Goal: Transaction & Acquisition: Purchase product/service

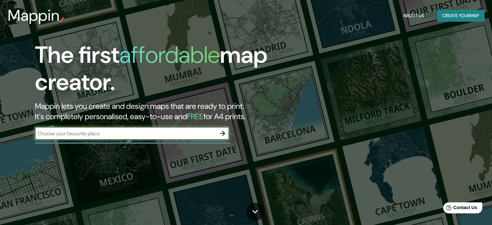
click at [121, 135] on input "text" at bounding box center [125, 133] width 181 height 7
type input "zapopan"
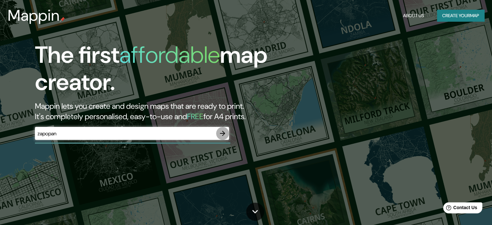
click at [223, 135] on icon "button" at bounding box center [222, 133] width 8 height 8
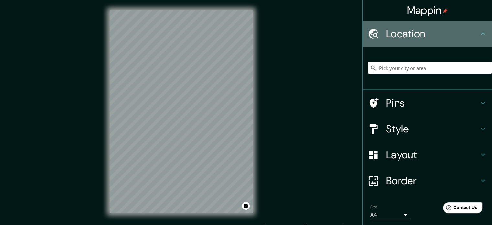
click at [448, 42] on div "Location" at bounding box center [426, 34] width 129 height 26
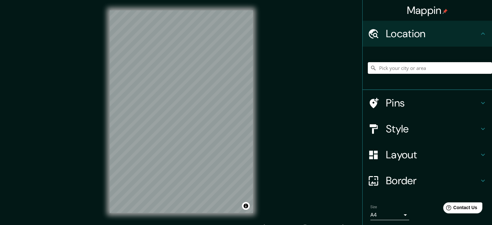
click at [431, 71] on input "Pick your city or area" at bounding box center [429, 68] width 124 height 12
click at [479, 100] on icon at bounding box center [483, 103] width 8 height 8
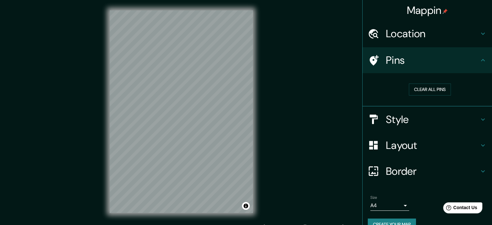
click at [479, 58] on icon at bounding box center [483, 60] width 8 height 8
click at [479, 33] on icon at bounding box center [483, 34] width 8 height 8
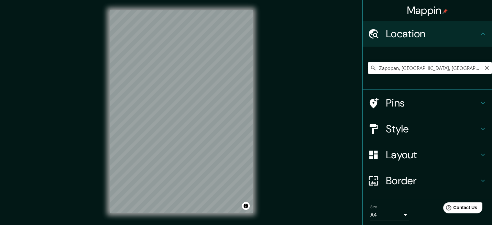
click at [377, 65] on input "Zapopan, [GEOGRAPHIC_DATA], [GEOGRAPHIC_DATA]" at bounding box center [429, 68] width 124 height 12
click at [204, 67] on div "Mappin Location [GEOGRAPHIC_DATA], [GEOGRAPHIC_DATA], [GEOGRAPHIC_DATA] Pins St…" at bounding box center [246, 116] width 492 height 233
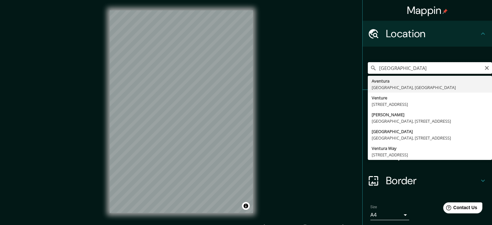
click at [477, 66] on input "[GEOGRAPHIC_DATA]" at bounding box center [429, 68] width 124 height 12
click at [480, 70] on input "[GEOGRAPHIC_DATA]" at bounding box center [429, 68] width 124 height 12
type input "[GEOGRAPHIC_DATA]"
click at [484, 66] on icon "Clear" at bounding box center [486, 68] width 4 height 4
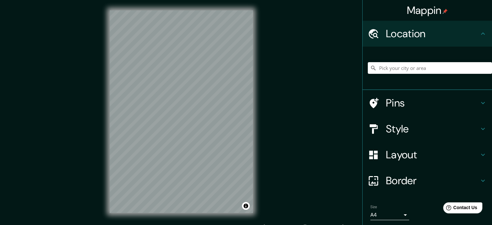
click at [467, 128] on h4 "Style" at bounding box center [432, 128] width 93 height 13
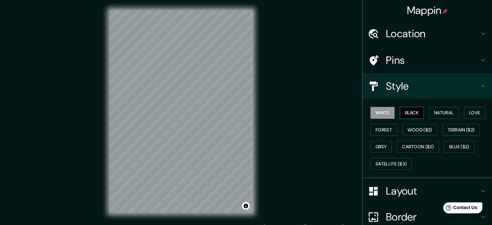
click at [414, 116] on button "Black" at bounding box center [411, 113] width 24 height 12
click at [445, 116] on button "Natural" at bounding box center [443, 113] width 30 height 12
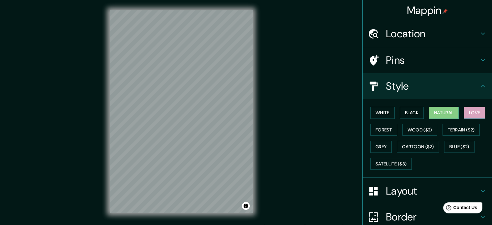
click at [470, 113] on button "Love" at bounding box center [473, 113] width 21 height 12
click at [374, 127] on button "Forest" at bounding box center [383, 130] width 27 height 12
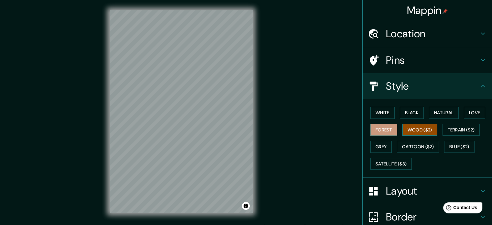
click at [413, 130] on button "Wood ($2)" at bounding box center [419, 130] width 35 height 12
click at [371, 150] on button "Grey" at bounding box center [380, 147] width 21 height 12
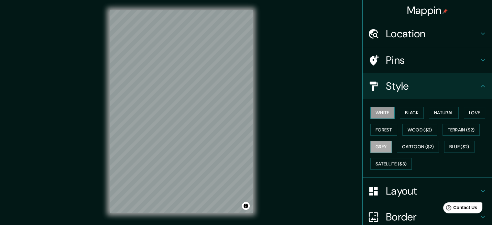
click at [378, 110] on button "White" at bounding box center [382, 113] width 24 height 12
click at [420, 124] on button "Wood ($2)" at bounding box center [419, 130] width 35 height 12
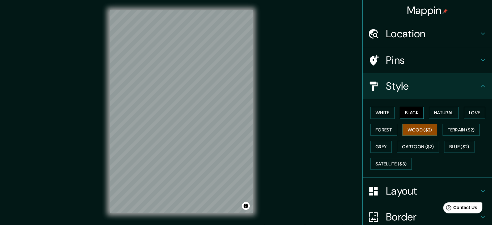
click at [402, 111] on button "Black" at bounding box center [411, 113] width 24 height 12
click at [444, 113] on button "Natural" at bounding box center [443, 113] width 30 height 12
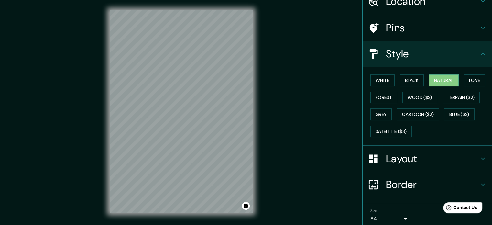
click at [450, 162] on h4 "Layout" at bounding box center [432, 158] width 93 height 13
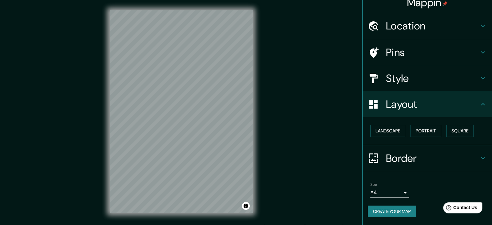
scroll to position [7, 0]
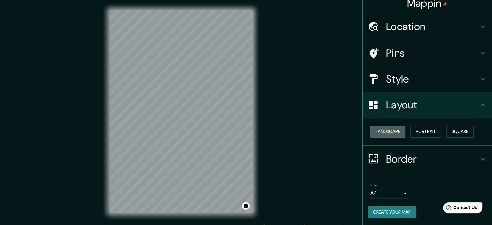
click at [378, 134] on button "Landscape" at bounding box center [387, 131] width 35 height 12
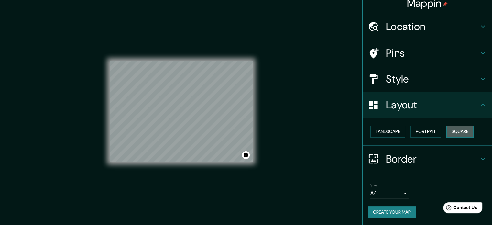
click at [455, 133] on button "Square" at bounding box center [459, 131] width 27 height 12
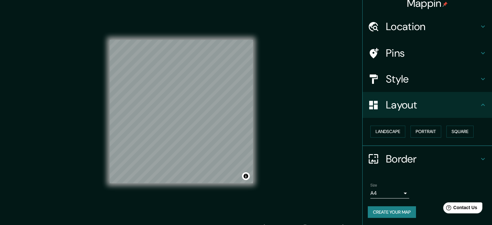
click at [439, 152] on h4 "Border" at bounding box center [432, 158] width 93 height 13
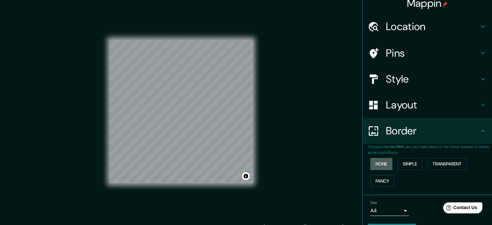
click at [375, 168] on button "None" at bounding box center [381, 164] width 22 height 12
click at [413, 166] on button "Simple" at bounding box center [409, 164] width 25 height 12
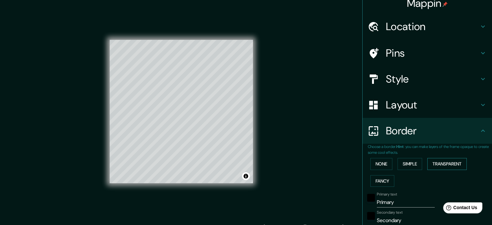
click at [442, 167] on button "Transparent" at bounding box center [446, 164] width 39 height 12
click at [381, 182] on button "Fancy" at bounding box center [382, 181] width 24 height 12
click at [376, 169] on button "None" at bounding box center [381, 164] width 22 height 12
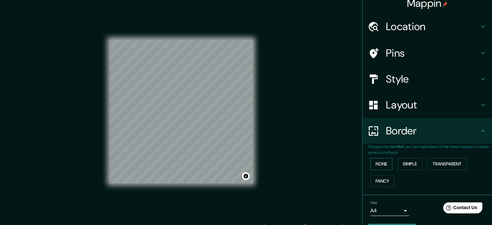
click at [376, 163] on button "None" at bounding box center [381, 164] width 22 height 12
click at [377, 190] on div "Choose a border. Hint : you can make layers of the frame opaque to create some …" at bounding box center [426, 168] width 129 height 51
click at [377, 182] on button "Fancy" at bounding box center [382, 181] width 24 height 12
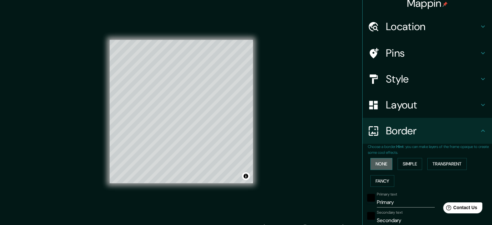
click at [378, 168] on button "None" at bounding box center [381, 164] width 22 height 12
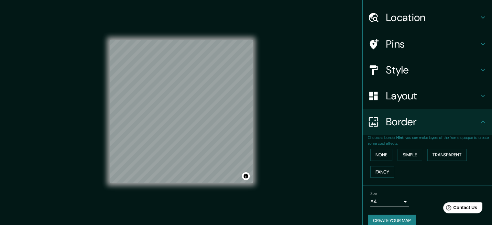
scroll to position [25, 0]
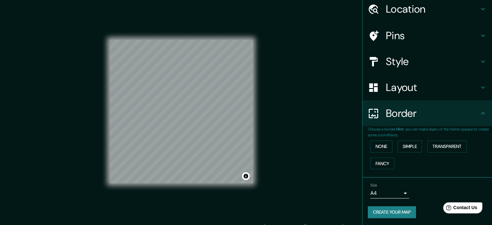
click at [404, 191] on div "Size A4 single" at bounding box center [426, 190] width 119 height 21
click at [400, 192] on body "Mappin Location [GEOGRAPHIC_DATA] [GEOGRAPHIC_DATA], [GEOGRAPHIC_DATA] Venture …" at bounding box center [246, 112] width 492 height 225
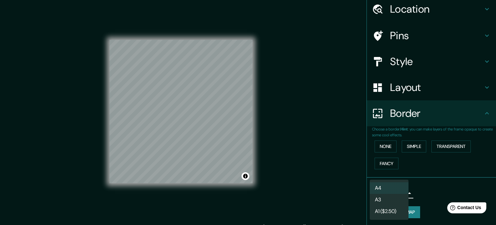
click at [387, 202] on li "A3" at bounding box center [389, 200] width 39 height 12
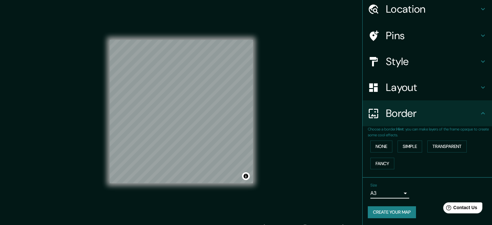
click at [396, 188] on body "Mappin Location [GEOGRAPHIC_DATA] [GEOGRAPHIC_DATA], [GEOGRAPHIC_DATA] Venture …" at bounding box center [246, 112] width 492 height 225
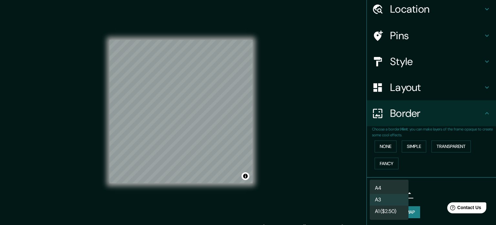
click at [448, 188] on div at bounding box center [248, 112] width 496 height 225
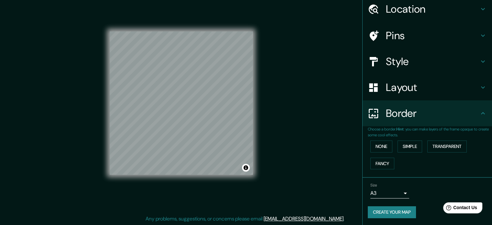
scroll to position [0, 0]
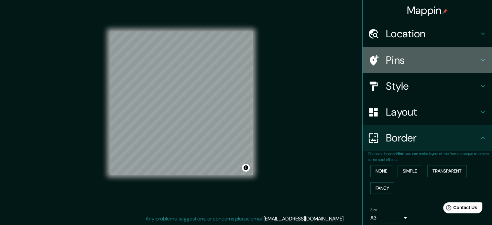
click at [436, 57] on h4 "Pins" at bounding box center [432, 60] width 93 height 13
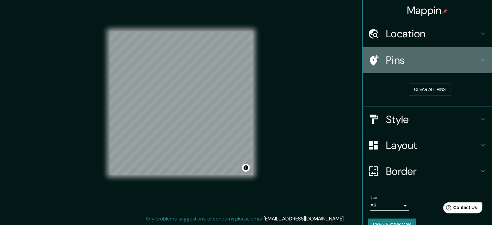
click at [369, 57] on icon at bounding box center [373, 60] width 9 height 10
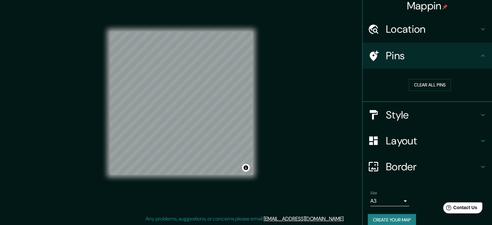
scroll to position [12, 0]
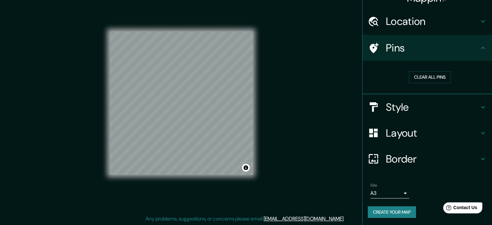
click at [414, 110] on h4 "Style" at bounding box center [432, 106] width 93 height 13
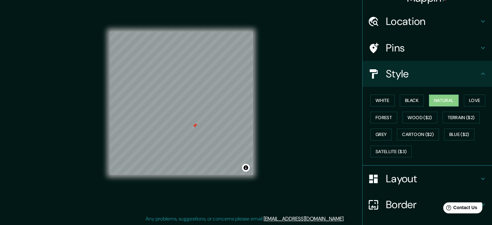
click at [196, 125] on div at bounding box center [194, 125] width 5 height 5
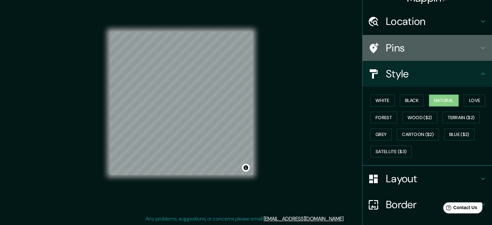
click at [411, 55] on div "Pins" at bounding box center [426, 48] width 129 height 26
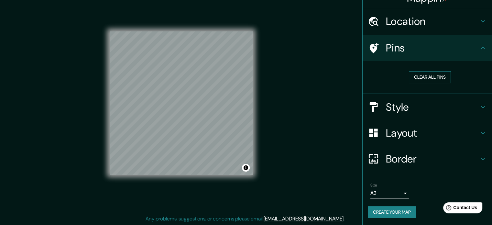
click at [416, 78] on button "Clear all pins" at bounding box center [429, 77] width 42 height 12
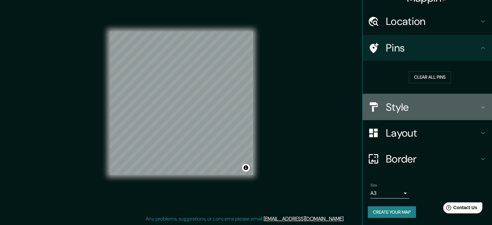
click at [419, 110] on h4 "Style" at bounding box center [432, 106] width 93 height 13
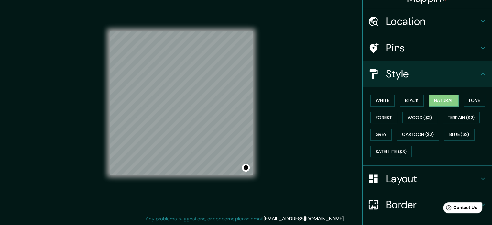
click at [389, 177] on h4 "Layout" at bounding box center [432, 178] width 93 height 13
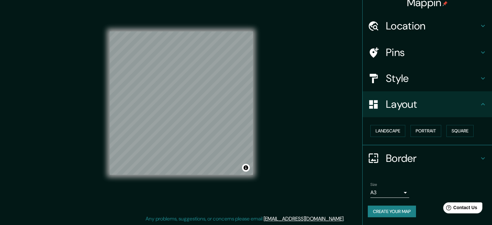
scroll to position [7, 0]
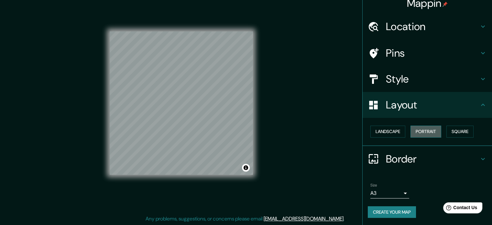
click at [425, 131] on button "Portrait" at bounding box center [425, 131] width 31 height 12
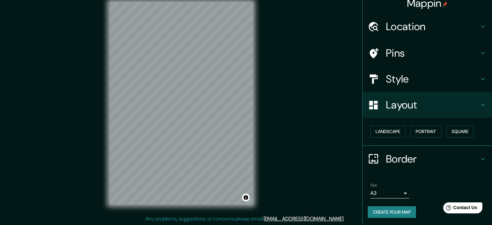
click at [406, 211] on button "Create your map" at bounding box center [391, 212] width 48 height 12
click at [400, 211] on button "Create your map" at bounding box center [391, 212] width 48 height 12
click at [389, 210] on button "Create your map" at bounding box center [391, 212] width 48 height 12
click at [381, 212] on button "Create your map" at bounding box center [391, 212] width 48 height 12
click at [291, 167] on div "© Mapbox © OpenStreetMap Improve this map" at bounding box center [181, 103] width 442 height 202
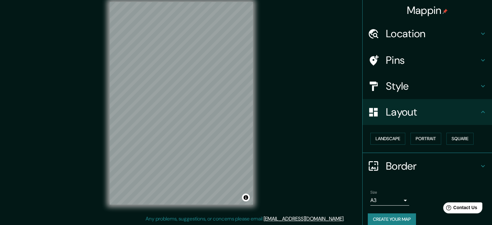
scroll to position [0, 0]
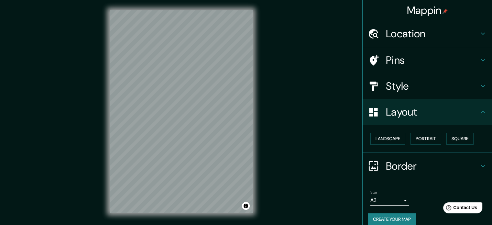
click at [388, 200] on body "Mappin Location [GEOGRAPHIC_DATA] [GEOGRAPHIC_DATA], [GEOGRAPHIC_DATA] Venture …" at bounding box center [246, 112] width 492 height 225
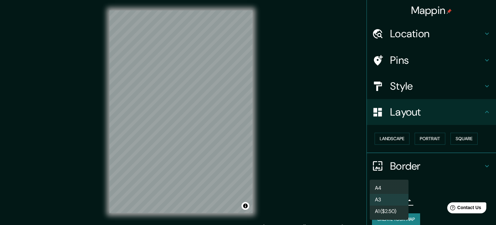
click at [389, 186] on li "A4" at bounding box center [389, 188] width 39 height 12
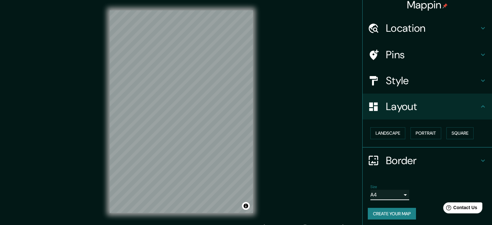
scroll to position [7, 0]
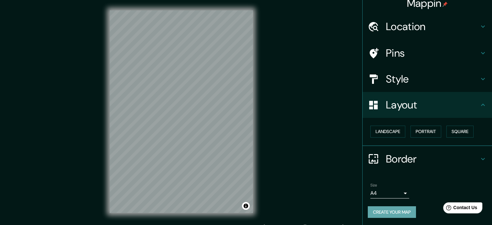
click at [385, 210] on button "Create your map" at bounding box center [391, 212] width 48 height 12
click at [243, 207] on button "Toggle attribution" at bounding box center [246, 206] width 8 height 8
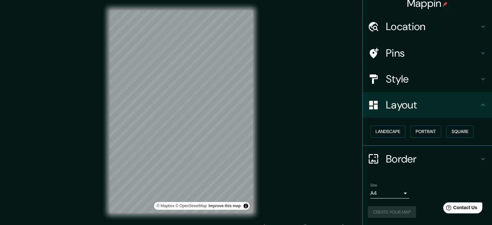
click at [265, 167] on div "© Mapbox © OpenStreetMap Improve this map" at bounding box center [181, 111] width 442 height 202
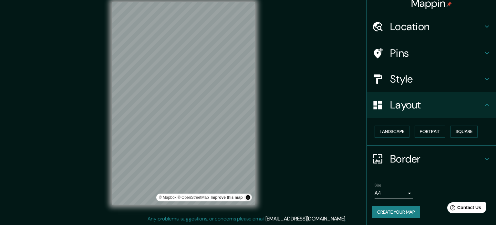
click at [394, 190] on body "Mappin Location [GEOGRAPHIC_DATA] [GEOGRAPHIC_DATA], [GEOGRAPHIC_DATA] Venture …" at bounding box center [248, 104] width 496 height 225
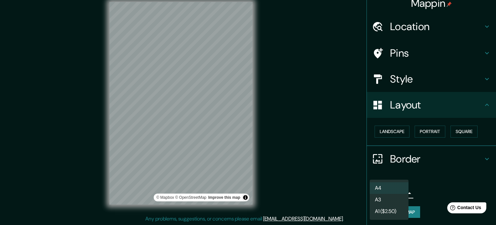
click at [388, 198] on li "A3" at bounding box center [389, 200] width 39 height 12
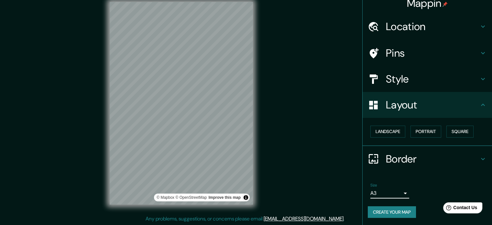
click at [400, 190] on body "Mappin Location [GEOGRAPHIC_DATA] [GEOGRAPHIC_DATA], [GEOGRAPHIC_DATA] Venture …" at bounding box center [246, 104] width 492 height 225
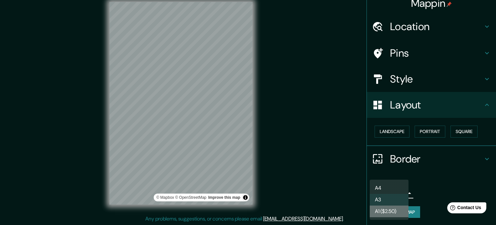
click at [398, 211] on li "A1 ($2.50)" at bounding box center [389, 211] width 39 height 12
type input "a3"
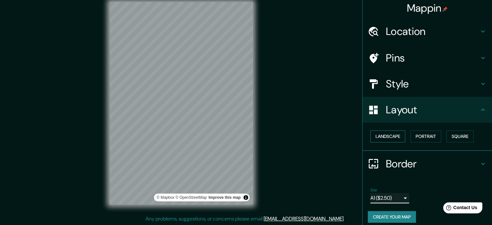
scroll to position [0, 0]
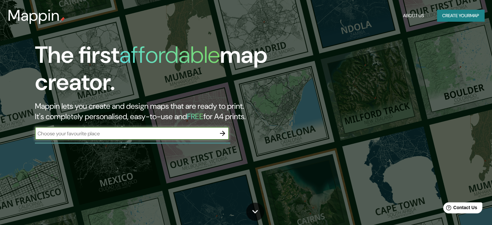
click at [454, 18] on button "Create your map" at bounding box center [460, 16] width 47 height 12
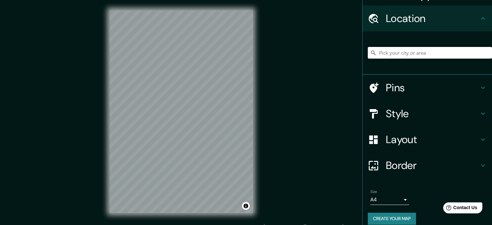
scroll to position [22, 0]
